Goal: Task Accomplishment & Management: Manage account settings

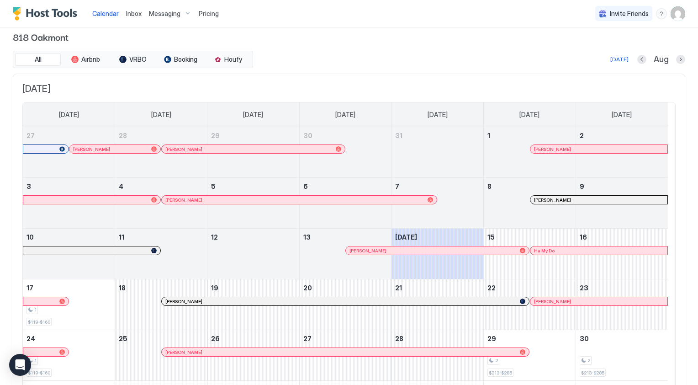
scroll to position [0, 0]
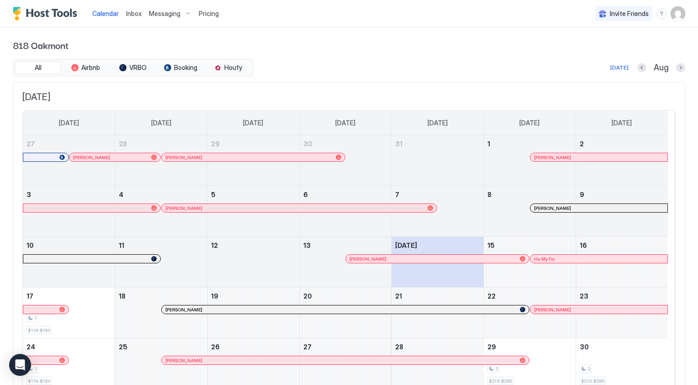
click at [677, 13] on img "User profile" at bounding box center [678, 13] width 15 height 15
click at [601, 53] on div "Settings" at bounding box center [620, 51] width 116 height 16
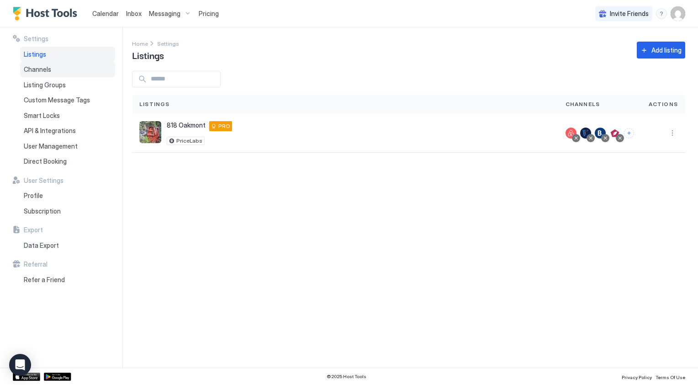
click at [66, 70] on div "Channels" at bounding box center [67, 70] width 95 height 16
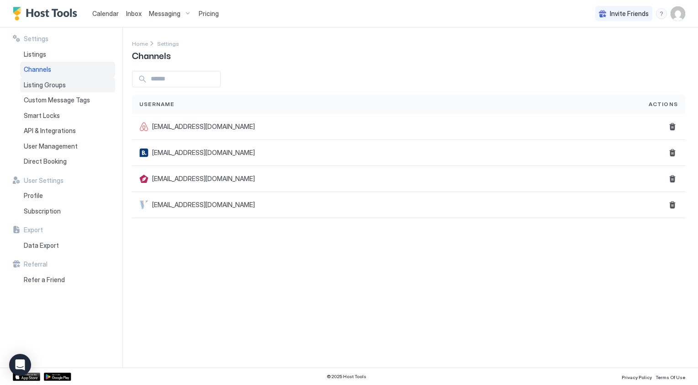
click at [67, 81] on div "Listing Groups" at bounding box center [67, 85] width 95 height 16
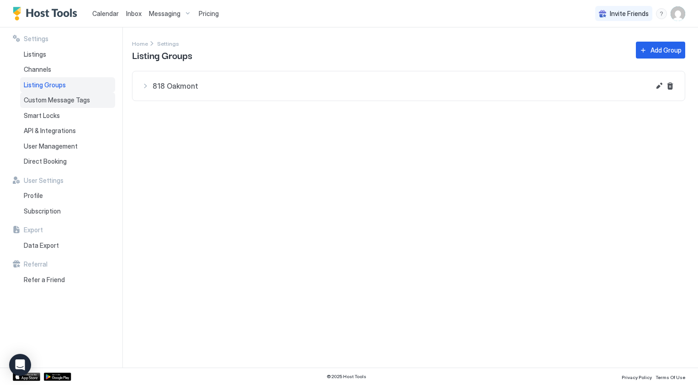
click at [67, 98] on span "Custom Message Tags" at bounding box center [57, 100] width 66 height 8
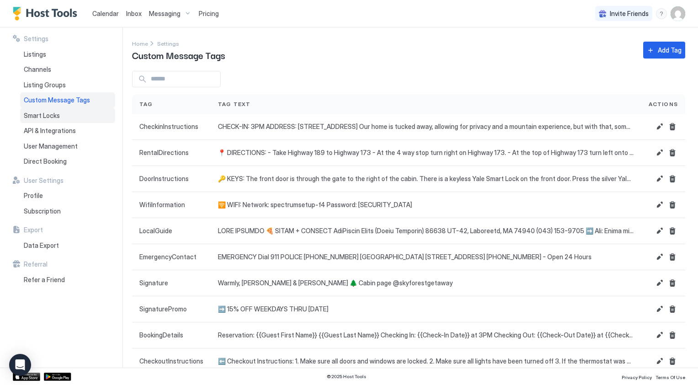
click at [62, 116] on div "Smart Locks" at bounding box center [67, 116] width 95 height 16
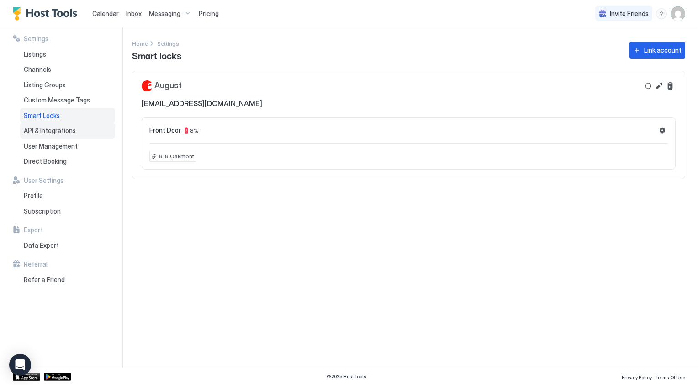
click at [61, 131] on span "API & Integrations" at bounding box center [50, 131] width 52 height 8
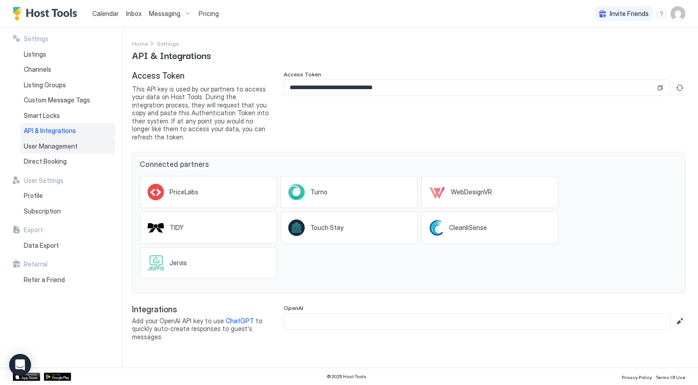
click at [66, 144] on span "User Management" at bounding box center [51, 146] width 54 height 8
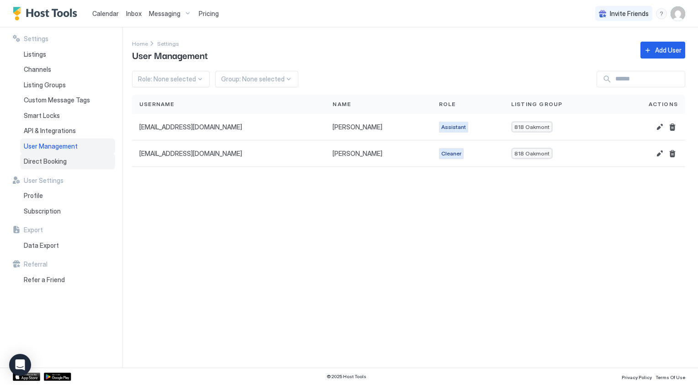
click at [61, 159] on span "Direct Booking" at bounding box center [45, 161] width 43 height 8
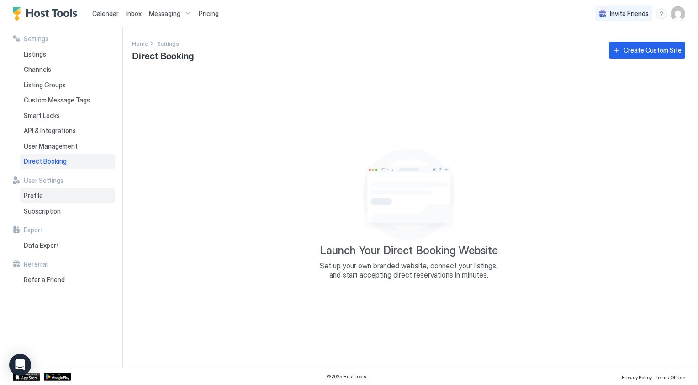
click at [37, 198] on span "Profile" at bounding box center [33, 195] width 19 height 8
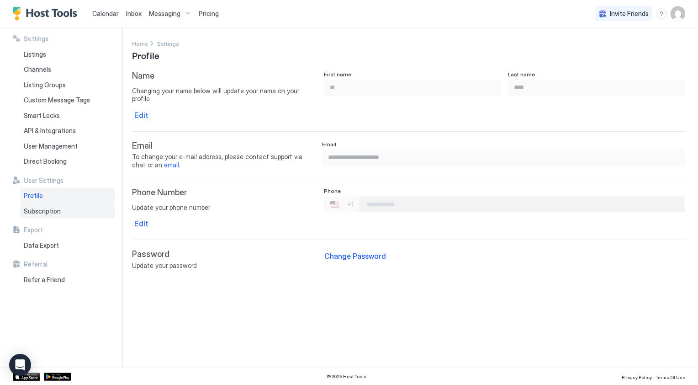
click at [48, 211] on span "Subscription" at bounding box center [42, 211] width 37 height 8
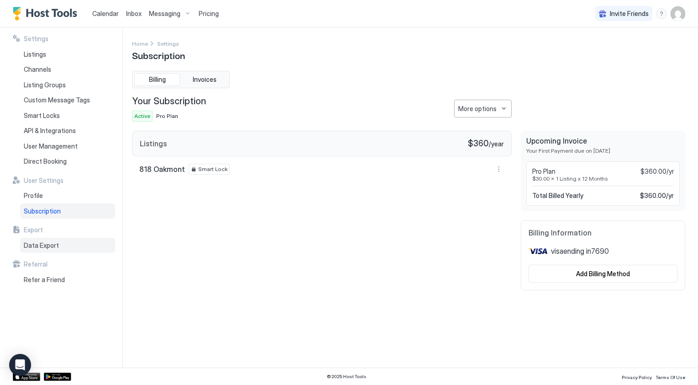
click at [53, 242] on span "Data Export" at bounding box center [41, 245] width 35 height 8
